Goal: Task Accomplishment & Management: Use online tool/utility

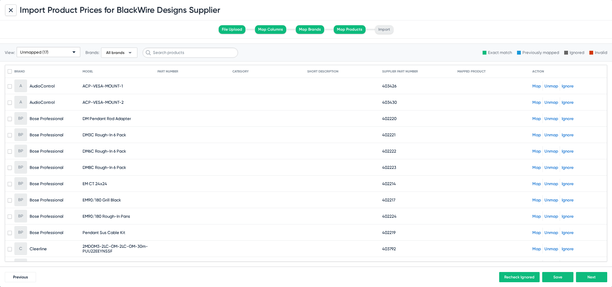
scroll to position [93, 0]
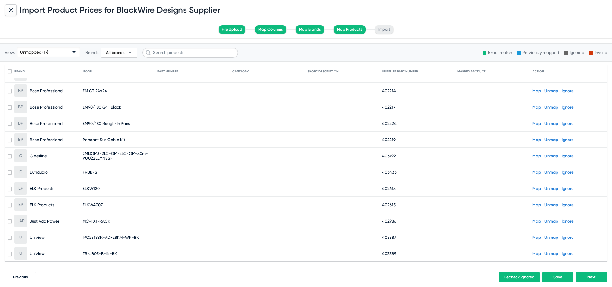
click at [566, 155] on link "Ignore" at bounding box center [568, 155] width 12 height 5
click at [582, 281] on button "Next" at bounding box center [591, 277] width 31 height 10
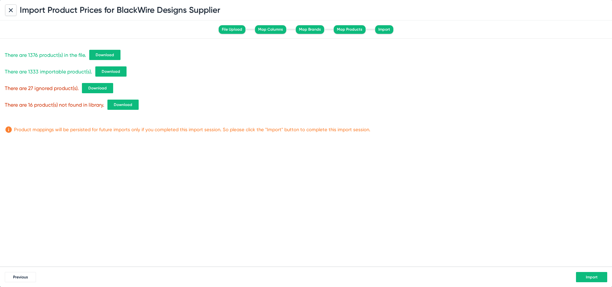
click at [124, 105] on span "Download" at bounding box center [123, 104] width 18 height 4
click at [103, 55] on span "Download" at bounding box center [105, 55] width 18 height 4
click at [28, 273] on button "Previous" at bounding box center [20, 277] width 31 height 10
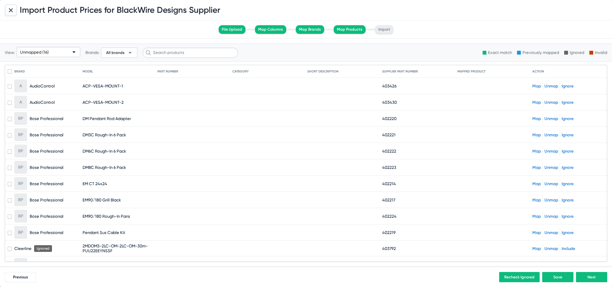
click at [30, 51] on span "Unmapped (16)" at bounding box center [34, 52] width 29 height 5
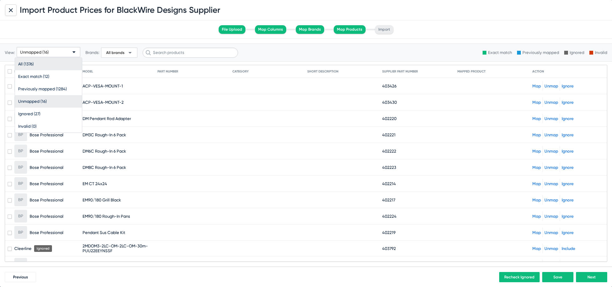
click at [38, 66] on span "All (1376)" at bounding box center [48, 64] width 61 height 12
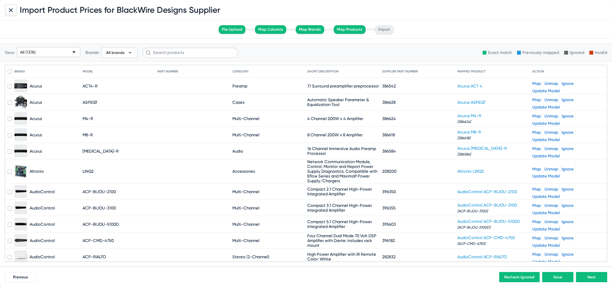
click at [118, 54] on span "All brands" at bounding box center [115, 52] width 18 height 5
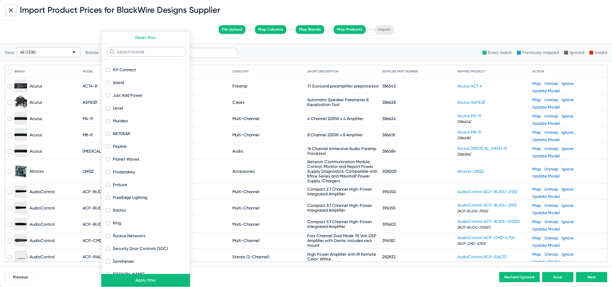
scroll to position [178, 0]
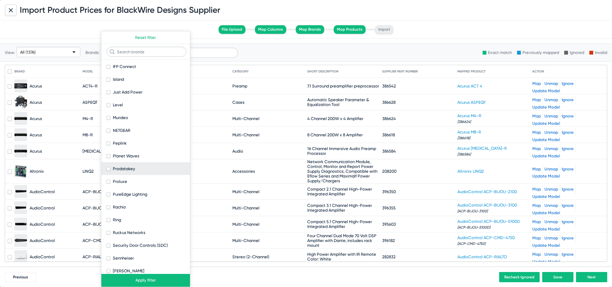
click at [147, 171] on button "Prodatakey" at bounding box center [145, 168] width 89 height 13
click at [105, 169] on button "Prodatakey" at bounding box center [145, 168] width 89 height 13
click at [109, 168] on span at bounding box center [109, 169] width 4 height 4
click at [108, 171] on input "Prodatakey" at bounding box center [108, 171] width 0 height 0
checkbox input "true"
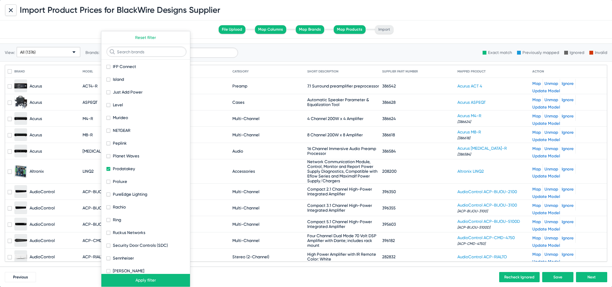
click at [144, 278] on button "Apply filter" at bounding box center [145, 280] width 89 height 13
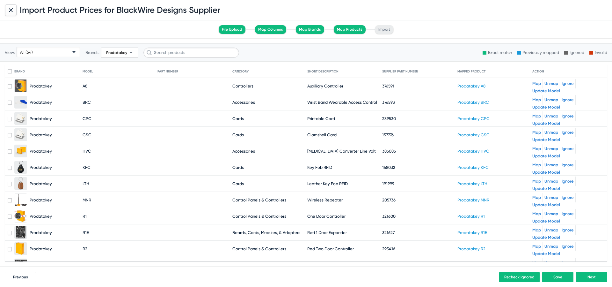
click at [119, 53] on span "Prodatakey" at bounding box center [116, 52] width 21 height 4
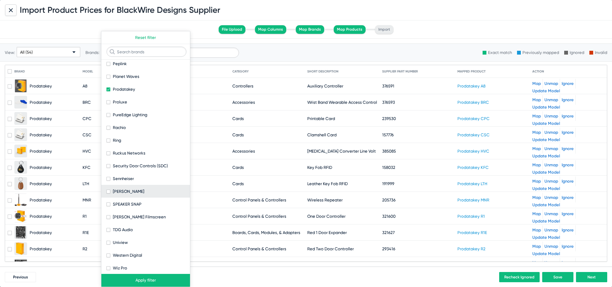
scroll to position [255, 0]
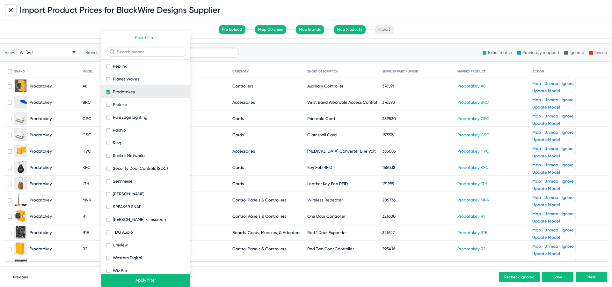
click at [108, 90] on span at bounding box center [109, 92] width 4 height 4
click at [108, 94] on input "Prodatakey" at bounding box center [108, 94] width 0 height 0
checkbox input "false"
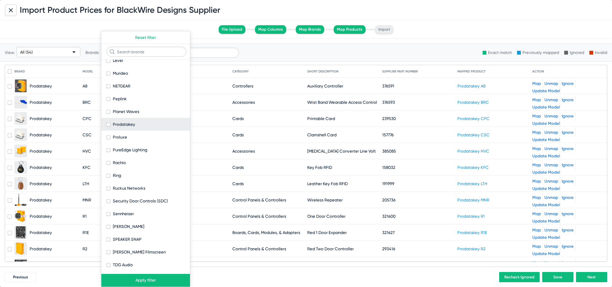
scroll to position [221, 0]
click at [193, 46] on div at bounding box center [306, 143] width 612 height 287
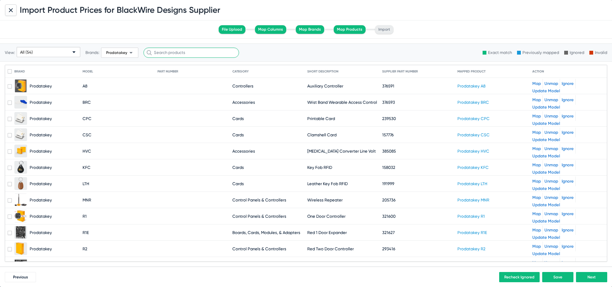
click at [193, 48] on input "text" at bounding box center [192, 53] width 96 height 10
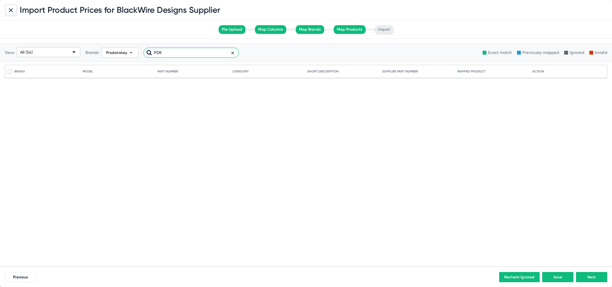
type input "PDK"
click at [118, 49] on span "Prodatakey arrow_drop_down" at bounding box center [120, 53] width 30 height 8
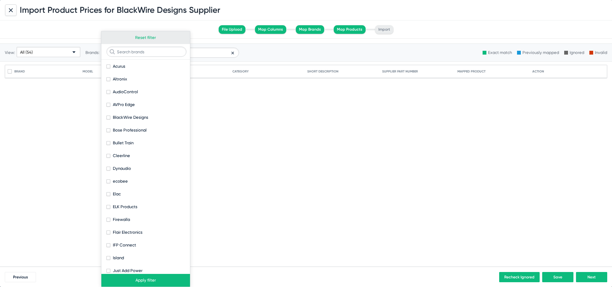
click at [143, 38] on button "Reset filter" at bounding box center [145, 37] width 89 height 13
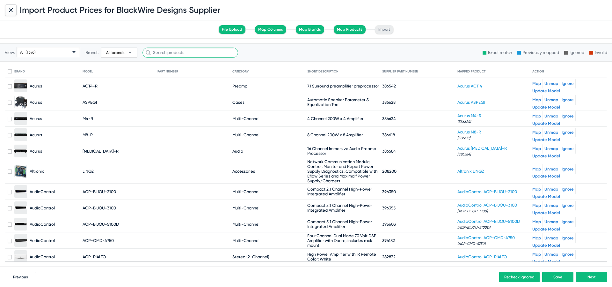
click at [173, 55] on input "text" at bounding box center [191, 53] width 96 height 10
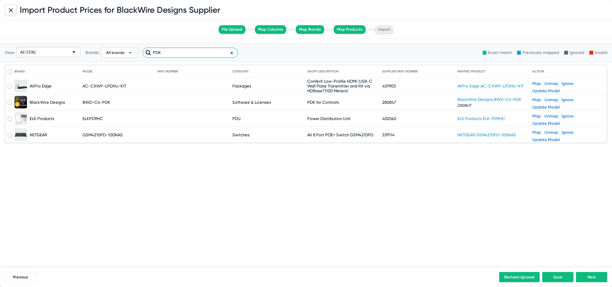
type input "PDK"
click at [55, 51] on div "All (1376)" at bounding box center [45, 52] width 51 height 10
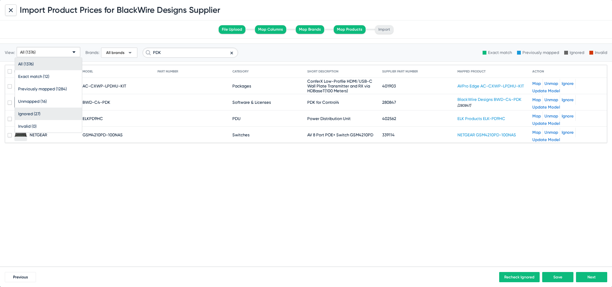
click at [49, 111] on span "Ignored (27)" at bounding box center [48, 113] width 61 height 12
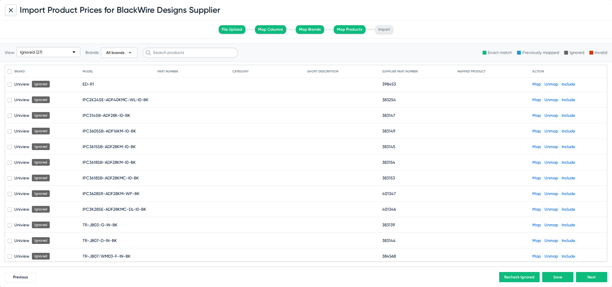
scroll to position [158, 0]
click at [55, 56] on div "Ignored (27)" at bounding box center [45, 52] width 51 height 10
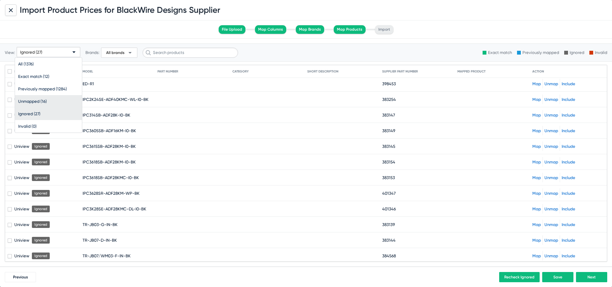
click at [53, 101] on span "Unmapped (16)" at bounding box center [48, 101] width 61 height 12
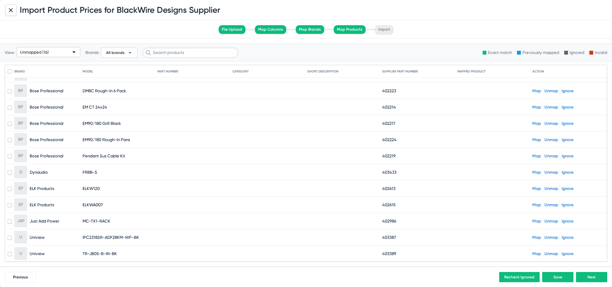
scroll to position [0, 0]
